Goal: Use online tool/utility: Use online tool/utility

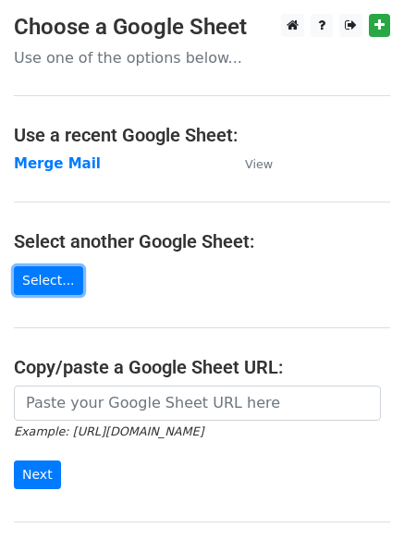
click at [36, 283] on link "Select..." at bounding box center [48, 280] width 69 height 29
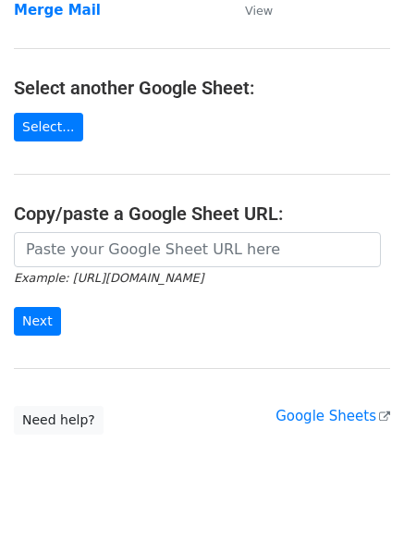
scroll to position [155, 0]
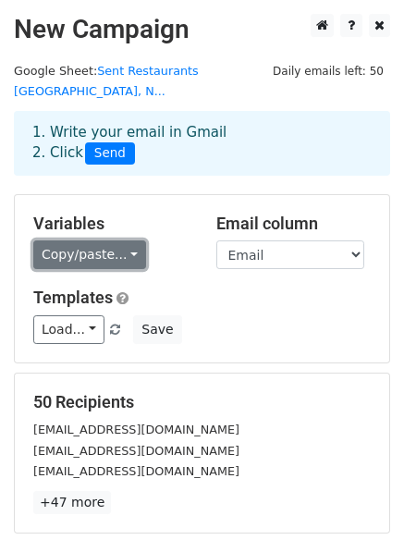
click at [127, 244] on link "Copy/paste..." at bounding box center [89, 255] width 113 height 29
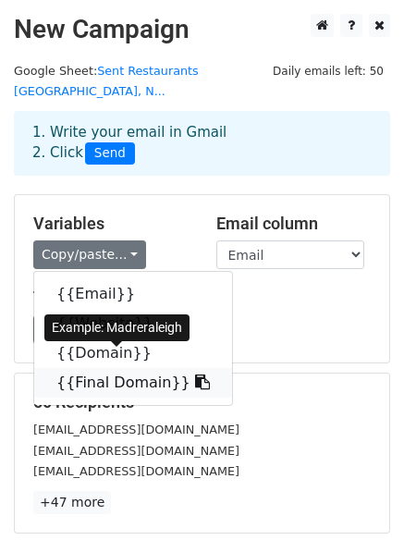
click at [195, 375] on icon at bounding box center [202, 382] width 15 height 15
